Goal: Task Accomplishment & Management: Manage account settings

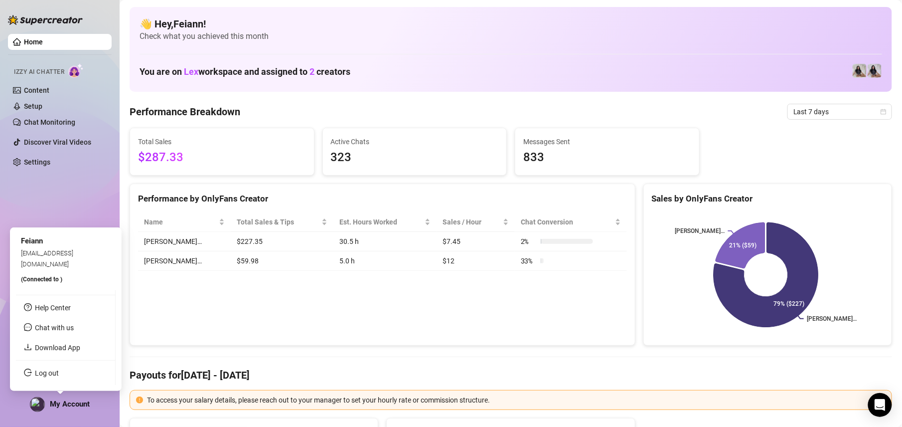
click at [71, 405] on span "My Account" at bounding box center [70, 403] width 40 height 9
click at [59, 374] on link "Log out" at bounding box center [47, 373] width 24 height 8
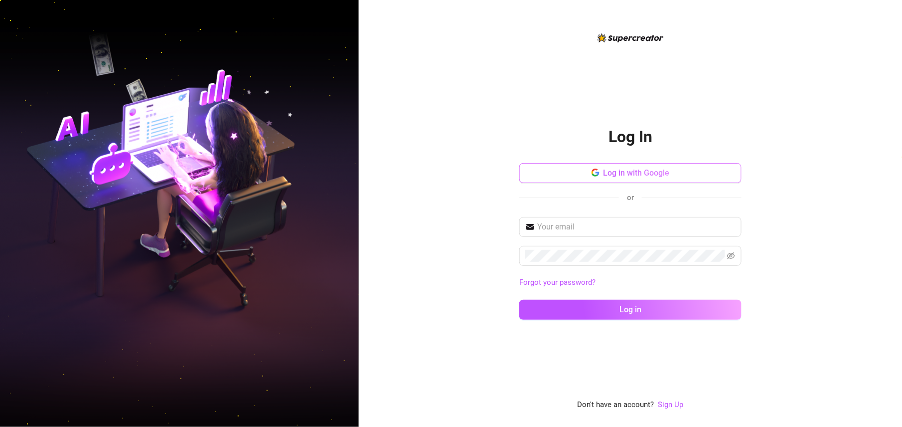
click at [667, 169] on span "Log in with Google" at bounding box center [637, 172] width 66 height 9
